Goal: Task Accomplishment & Management: Complete application form

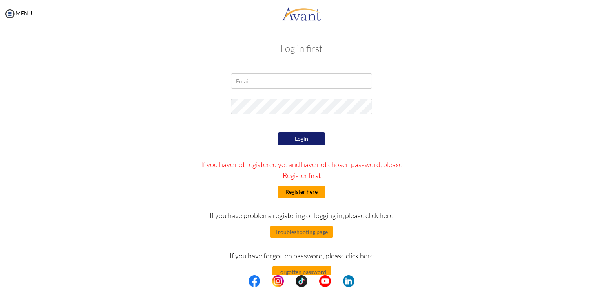
click at [302, 192] on button "Register here" at bounding box center [301, 191] width 47 height 13
click at [293, 187] on button "Register here" at bounding box center [301, 191] width 47 height 13
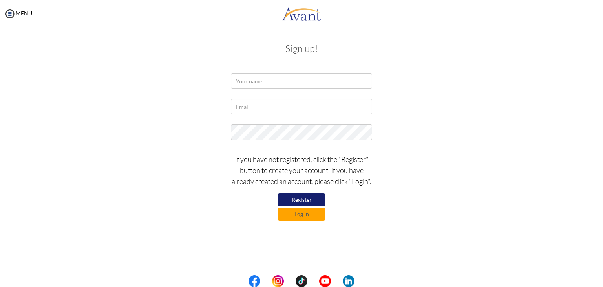
click at [303, 197] on button "Register" at bounding box center [301, 199] width 47 height 13
click at [310, 201] on button "Register" at bounding box center [301, 199] width 47 height 13
click at [281, 79] on input "text" at bounding box center [301, 81] width 141 height 16
type input "Rafael M. Yabut Jr."
click at [279, 111] on input "text" at bounding box center [301, 107] width 141 height 16
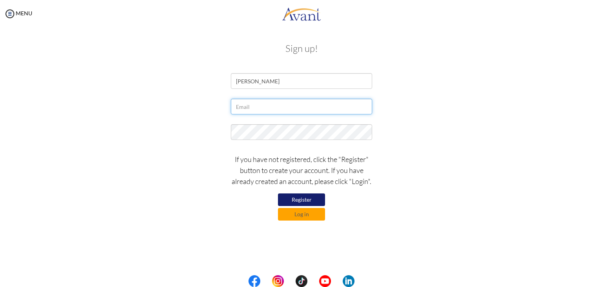
type input "[EMAIL_ADDRESS][DOMAIN_NAME]"
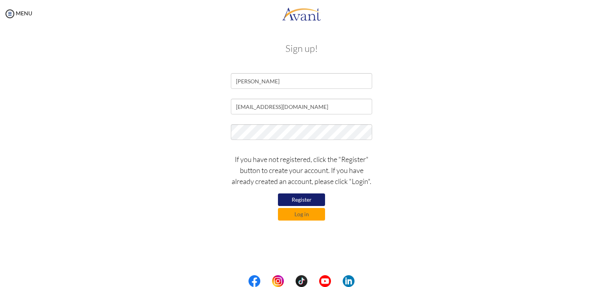
click at [306, 198] on button "Register" at bounding box center [301, 199] width 47 height 13
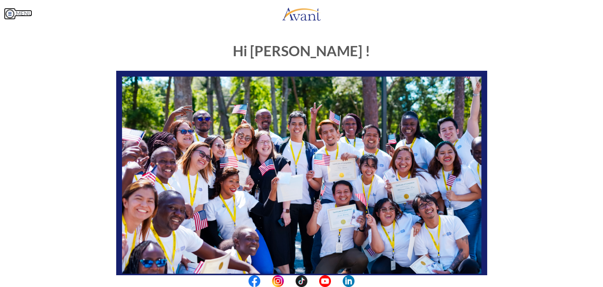
click at [9, 16] on img at bounding box center [10, 14] width 12 height 12
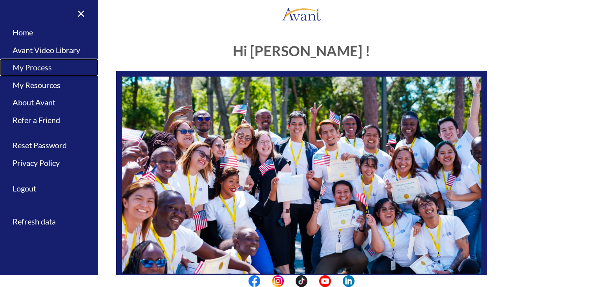
click at [47, 66] on link "My Process" at bounding box center [49, 67] width 98 height 18
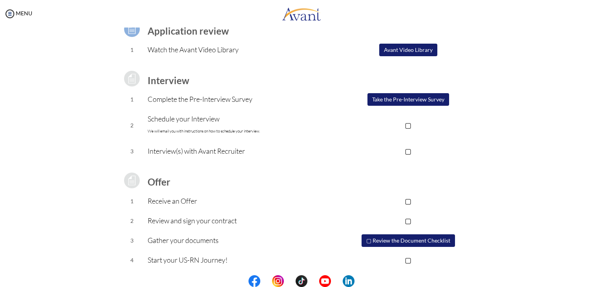
scroll to position [71, 0]
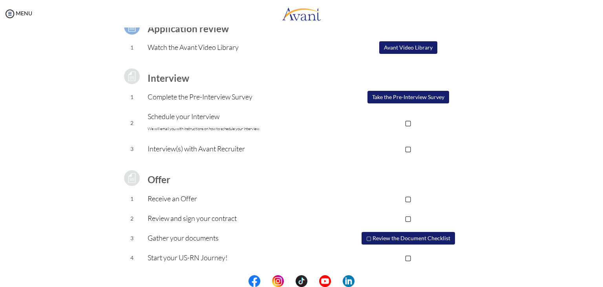
click at [398, 238] on button "▢ Review the Document Checklist" at bounding box center [407, 238] width 93 height 13
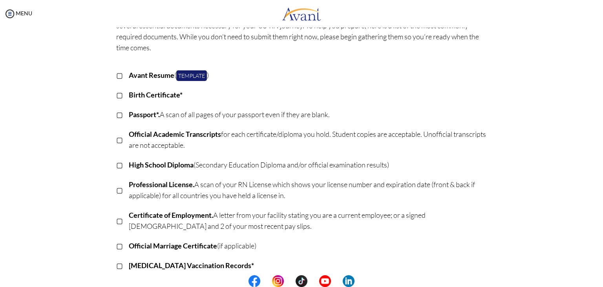
scroll to position [79, 0]
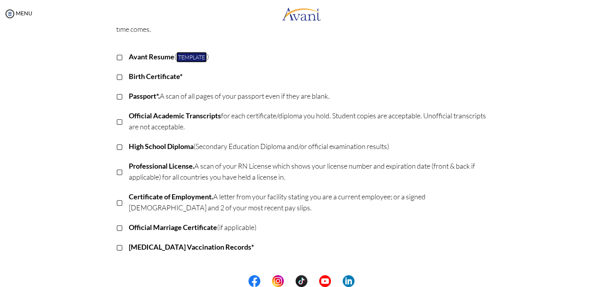
click at [191, 57] on link "Template" at bounding box center [191, 57] width 31 height 11
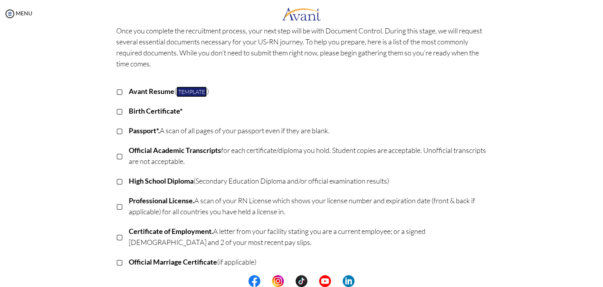
scroll to position [0, 0]
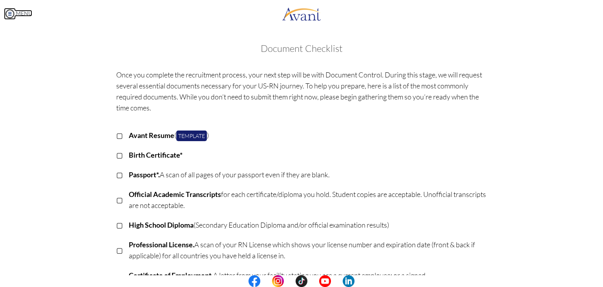
click at [8, 10] on img at bounding box center [10, 14] width 12 height 12
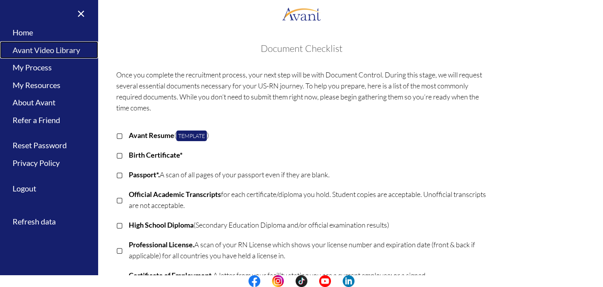
click at [41, 53] on link "Avant Video Library" at bounding box center [49, 50] width 98 height 18
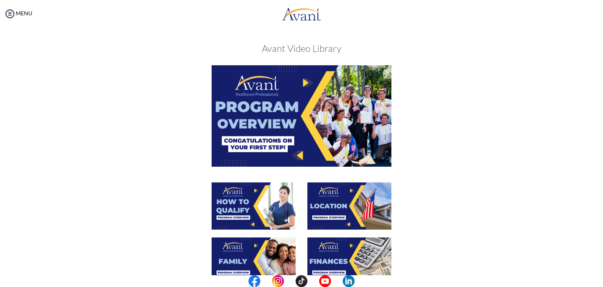
click at [278, 120] on img at bounding box center [302, 115] width 180 height 101
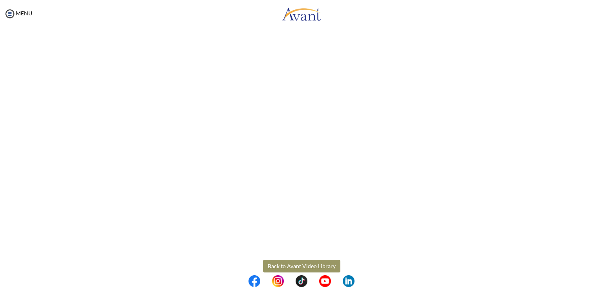
scroll to position [99, 0]
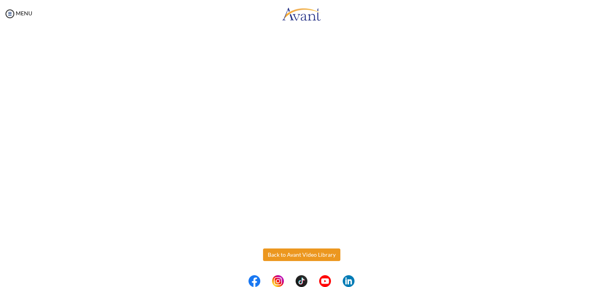
click at [307, 250] on body "Maintenance break. Please come back in 2 hours. MENU My Status What is the next…" at bounding box center [301, 143] width 603 height 287
click at [293, 248] on button "Back to Avant Video Library" at bounding box center [301, 254] width 77 height 13
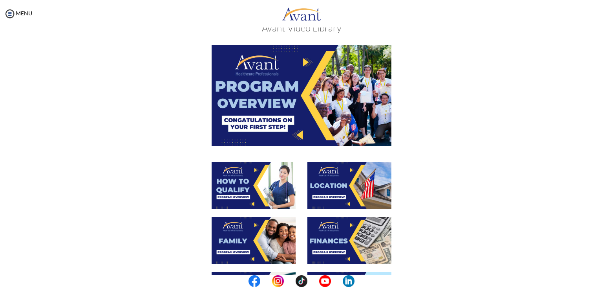
scroll to position [39, 0]
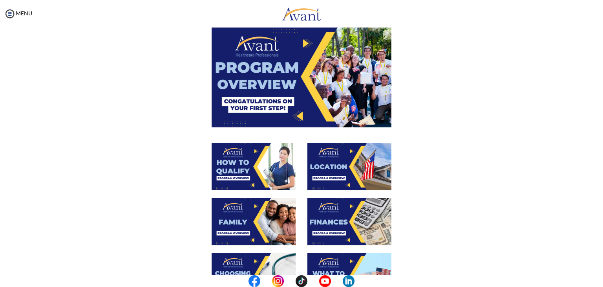
drag, startPoint x: 262, startPoint y: 160, endPoint x: 455, endPoint y: 210, distance: 199.8
click at [455, 210] on div at bounding box center [301, 225] width 383 height 55
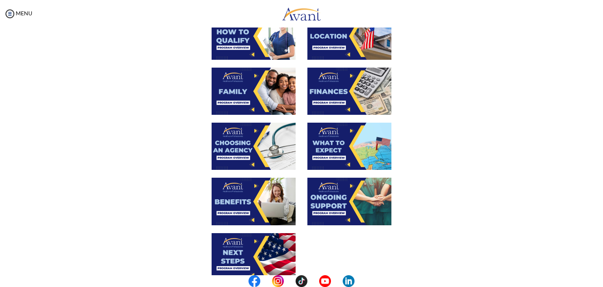
scroll to position [0, 0]
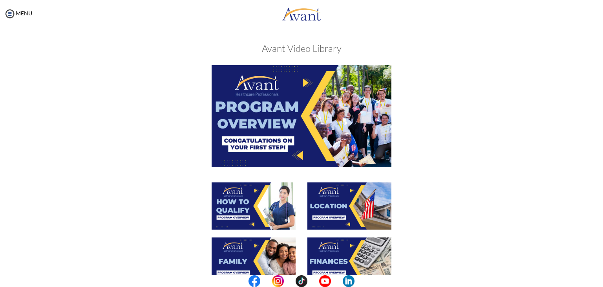
click at [255, 208] on img at bounding box center [254, 205] width 84 height 47
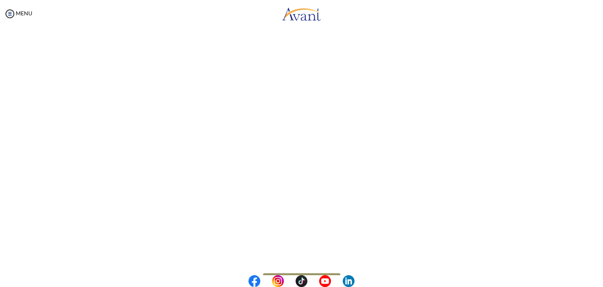
scroll to position [99, 0]
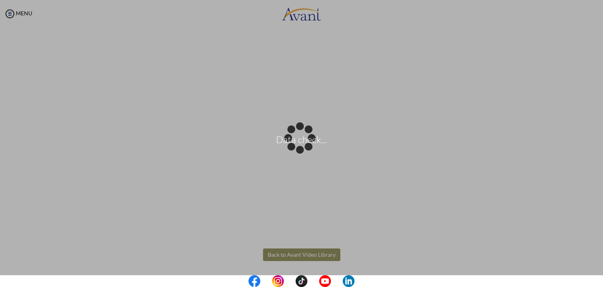
click at [317, 255] on body "Data check... Maintenance break. Please come back in 2 hours. MENU My Status Wh…" at bounding box center [301, 143] width 603 height 287
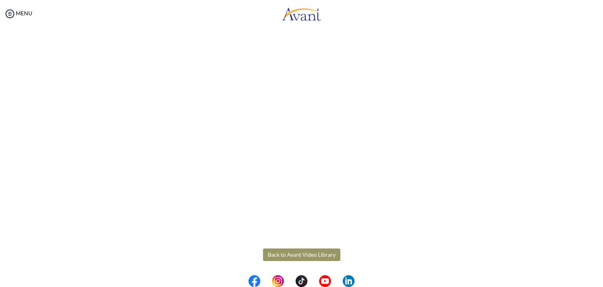
click at [317, 255] on button "Back to Avant Video Library" at bounding box center [301, 254] width 77 height 13
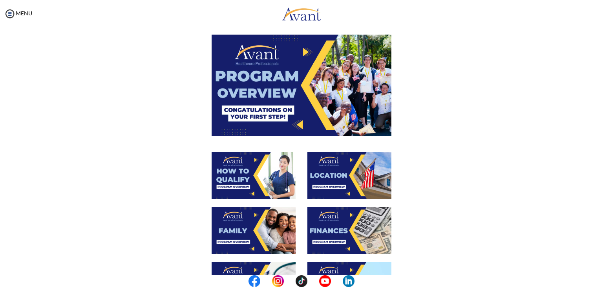
scroll to position [39, 0]
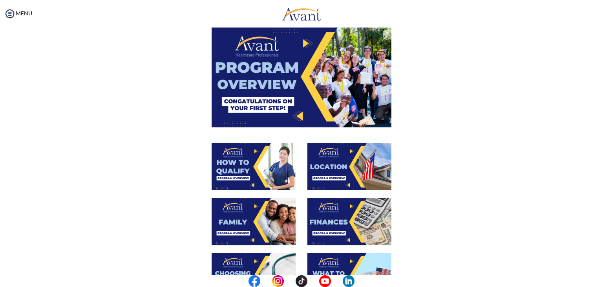
click at [323, 166] on img at bounding box center [349, 166] width 84 height 47
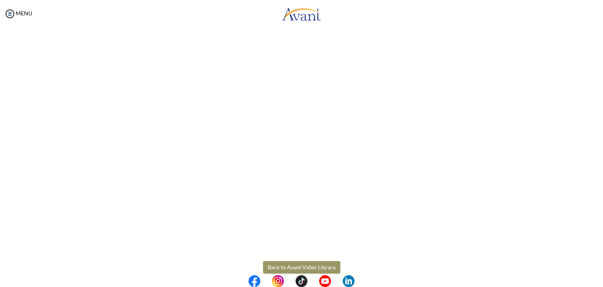
scroll to position [99, 0]
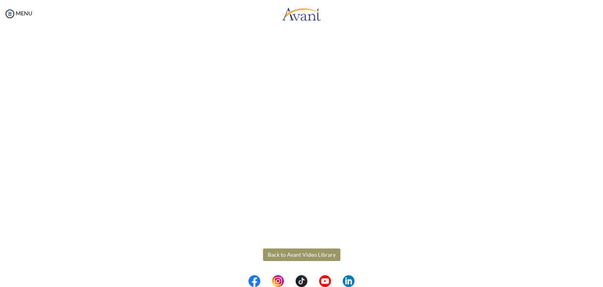
click at [283, 258] on body "Maintenance break. Please come back in 2 hours. MENU My Status What is the next…" at bounding box center [301, 143] width 603 height 287
click at [281, 256] on button "Back to Avant Video Library" at bounding box center [301, 254] width 77 height 13
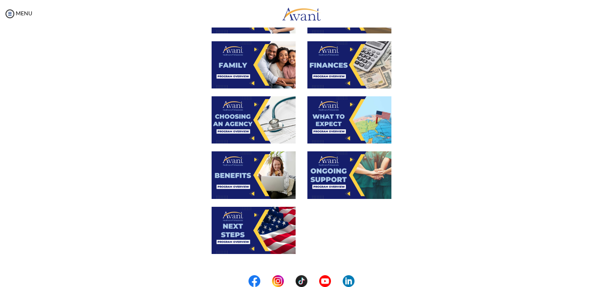
scroll to position [196, 0]
